Goal: Transaction & Acquisition: Purchase product/service

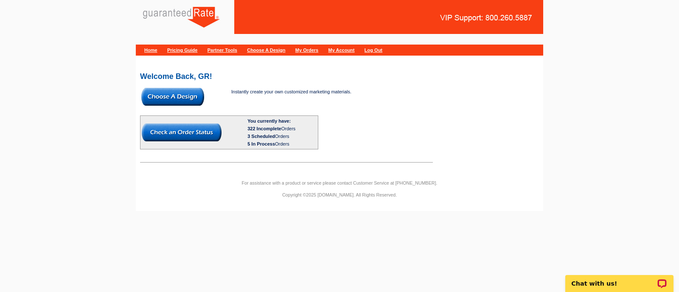
click at [166, 106] on table "Instantly create your own customized marketing materials." at bounding box center [271, 97] width 263 height 20
click at [164, 99] on img at bounding box center [172, 97] width 63 height 18
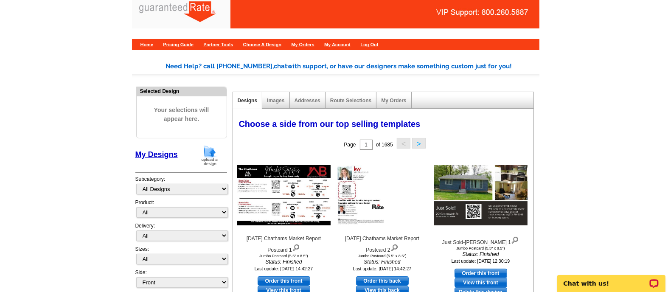
scroll to position [5, 0]
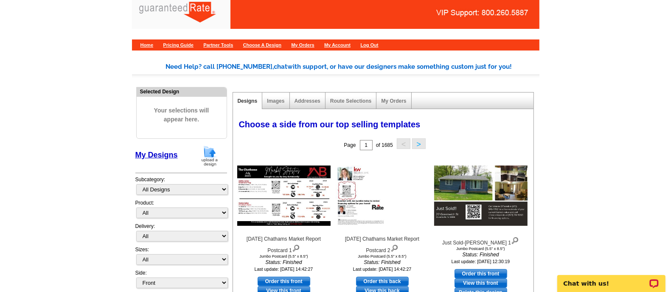
click at [209, 150] on img at bounding box center [210, 156] width 22 height 22
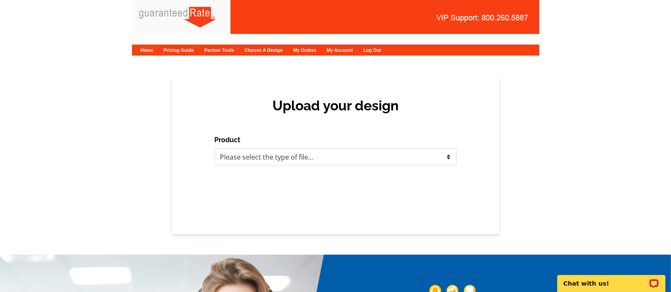
click at [651, 53] on div "Home Pricing Guide Partner Tools Choose A Design My Orders My Account Log Out" at bounding box center [335, 28] width 671 height 57
click at [358, 154] on select "Please select the type of file... Postcards Calendars Business Cards Letters an…" at bounding box center [336, 157] width 242 height 17
select select "1"
click at [215, 149] on select "Please select the type of file... Postcards Calendars Business Cards Letters an…" at bounding box center [336, 157] width 242 height 17
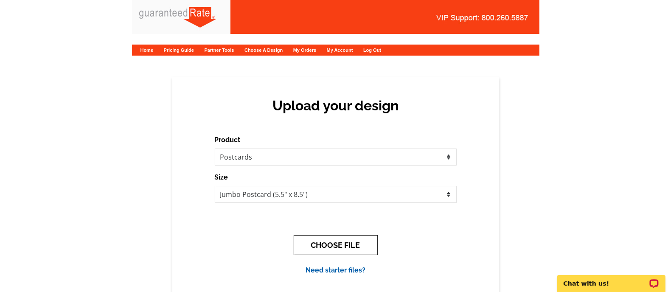
click at [329, 249] on button "CHOOSE FILE" at bounding box center [336, 245] width 84 height 20
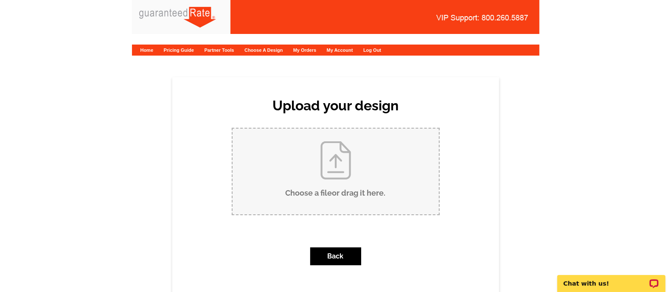
click at [342, 194] on input "Choose a file or drag it here ." at bounding box center [336, 172] width 206 height 86
type input "C:\fakepath\T.Wittren Updated moving announcement.pdf"
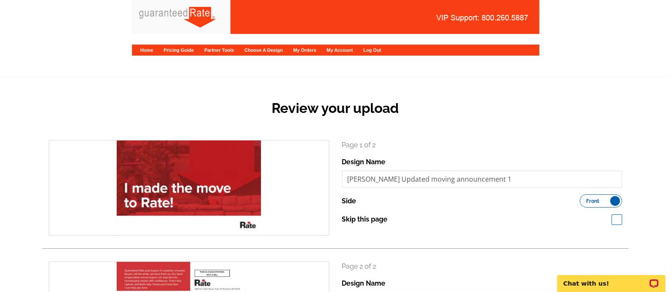
click at [659, 131] on div "Review your upload search Page 1 of 2 Design Name T.Wittren Updated moving anno…" at bounding box center [335, 246] width 671 height 338
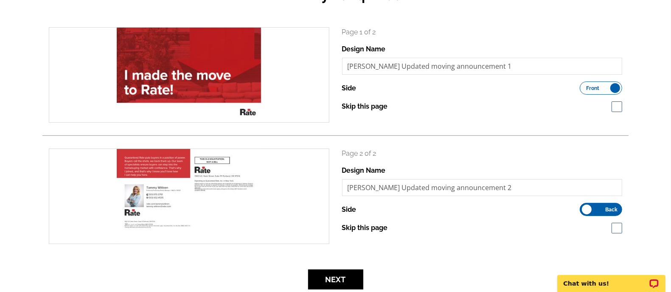
scroll to position [117, 0]
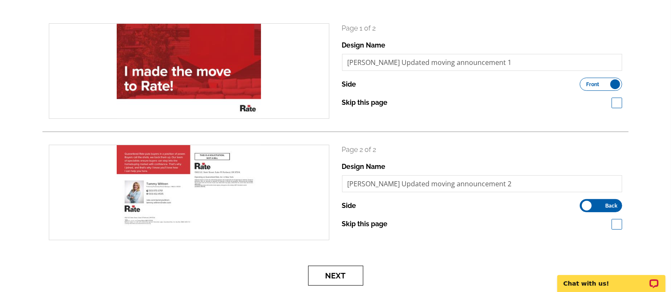
click at [333, 269] on button "Next" at bounding box center [335, 276] width 55 height 20
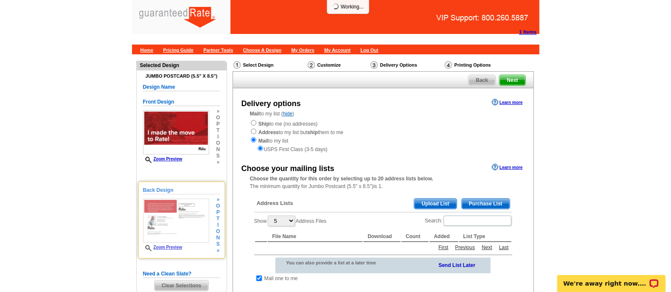
click at [179, 212] on img at bounding box center [176, 221] width 66 height 44
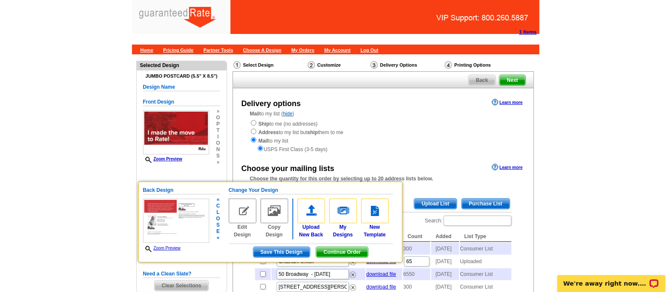
click at [174, 244] on div "Zoom Preview" at bounding box center [176, 226] width 66 height 54
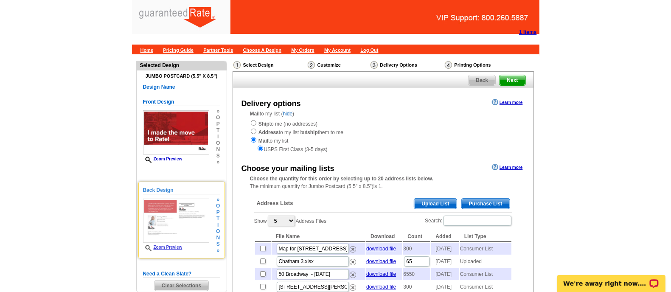
click at [177, 249] on span "Zoom Preview" at bounding box center [176, 248] width 66 height 6
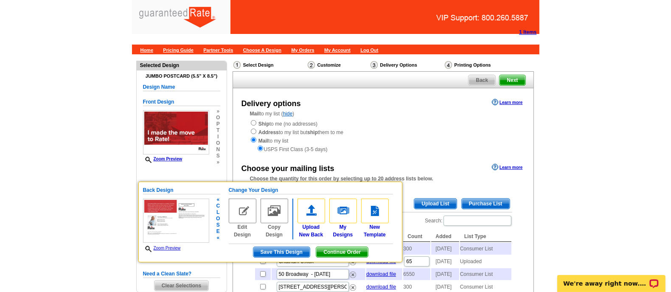
click at [187, 211] on img at bounding box center [176, 221] width 66 height 44
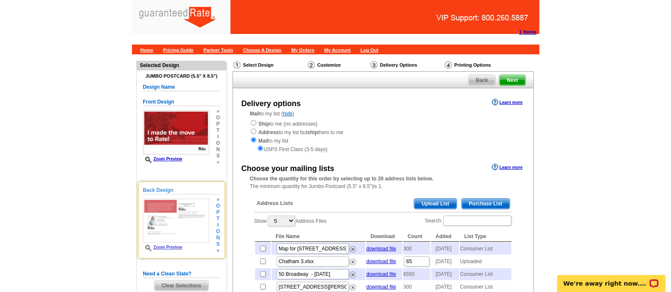
click at [187, 211] on img at bounding box center [176, 221] width 66 height 44
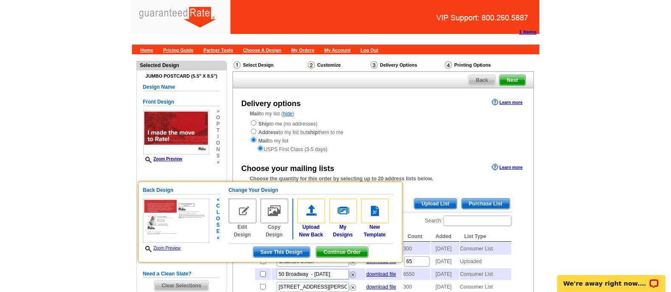
click at [187, 211] on img at bounding box center [176, 221] width 66 height 44
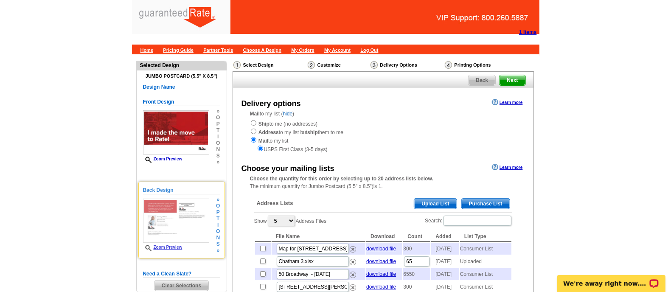
click at [187, 211] on img at bounding box center [176, 221] width 66 height 44
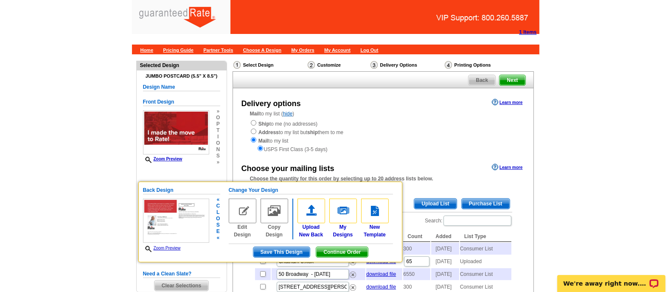
click at [187, 211] on img at bounding box center [176, 221] width 66 height 44
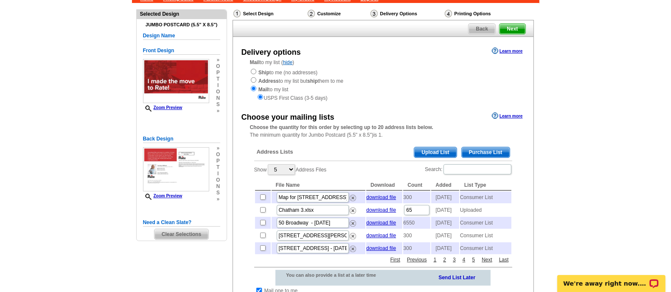
scroll to position [52, 0]
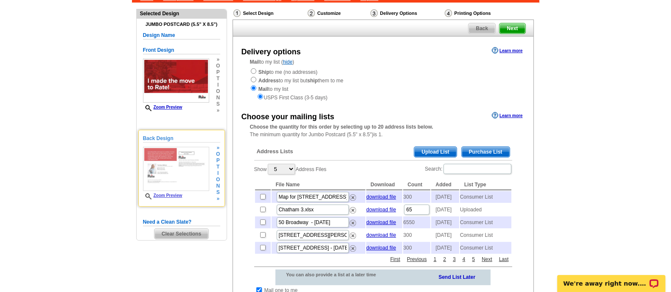
click at [152, 194] on icon at bounding box center [149, 196] width 8 height 6
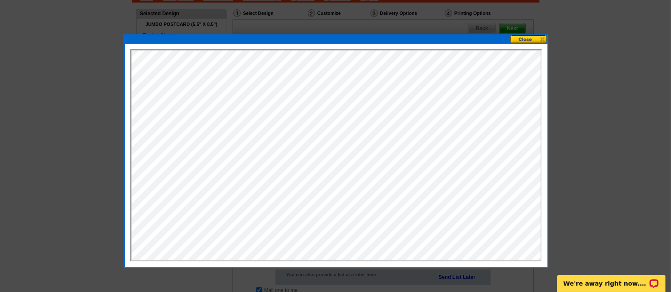
scroll to position [0, 0]
click at [538, 35] on button at bounding box center [528, 39] width 37 height 8
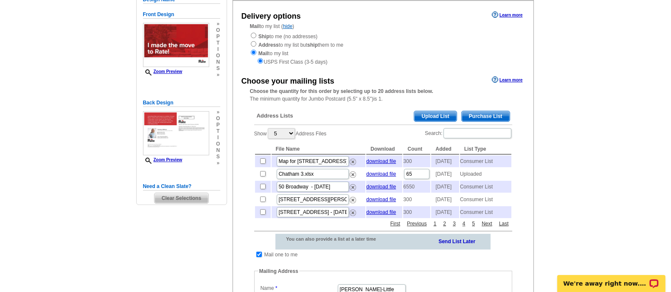
scroll to position [88, 0]
click at [442, 111] on span "Upload List" at bounding box center [435, 116] width 42 height 10
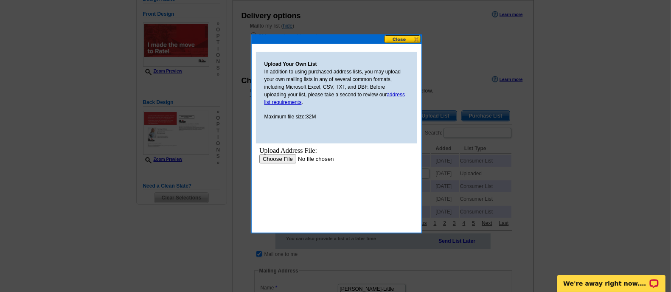
scroll to position [0, 0]
click at [280, 156] on input "file" at bounding box center [312, 158] width 107 height 9
type input "C:\fakepath\Tammy Wittren 2025 Postcard Mailing list.xlsx"
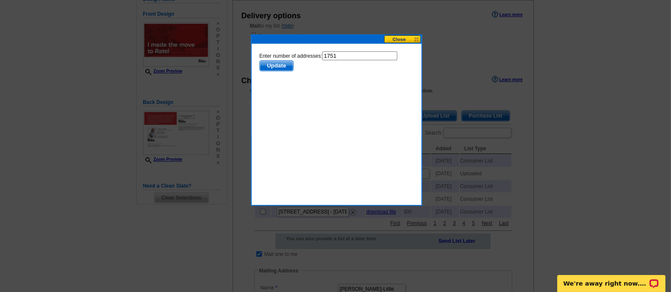
click at [341, 57] on input "1751" at bounding box center [359, 55] width 75 height 9
type input "1251"
click at [279, 69] on span "Update" at bounding box center [276, 65] width 34 height 10
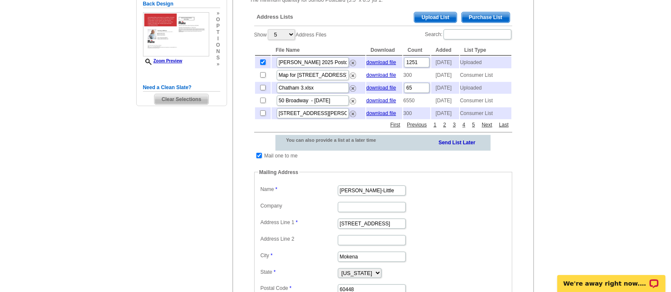
scroll to position [188, 0]
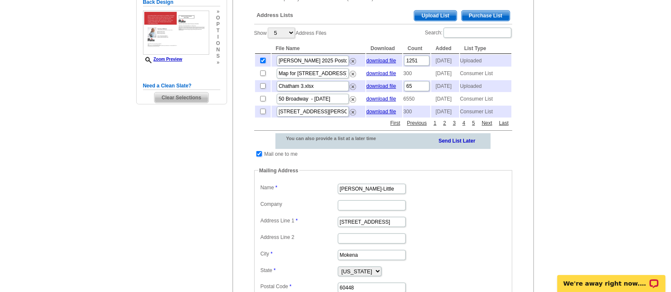
click at [257, 157] on input "checkbox" at bounding box center [260, 154] width 6 height 6
checkbox input "false"
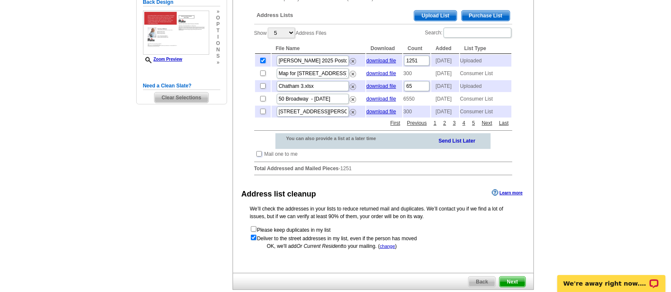
scroll to position [278, 0]
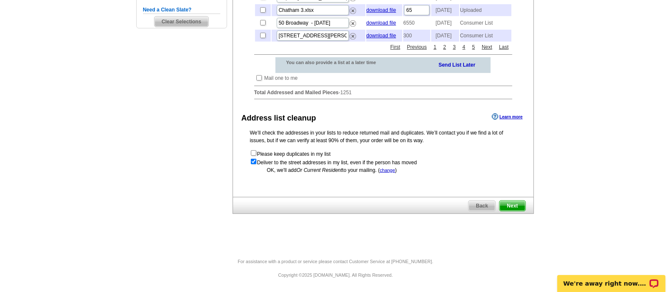
click at [518, 205] on span "Next" at bounding box center [512, 206] width 25 height 10
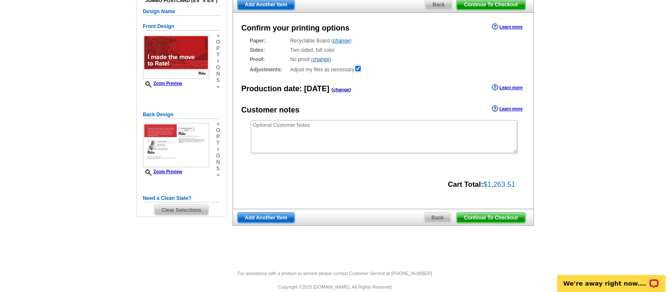
scroll to position [76, 0]
